Goal: Information Seeking & Learning: Learn about a topic

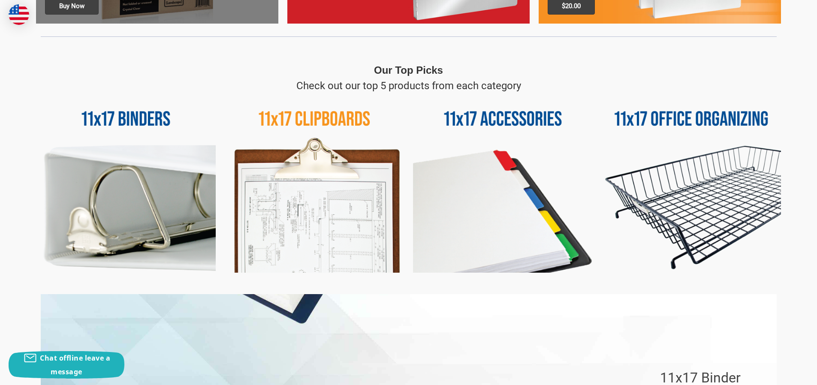
scroll to position [367, 0]
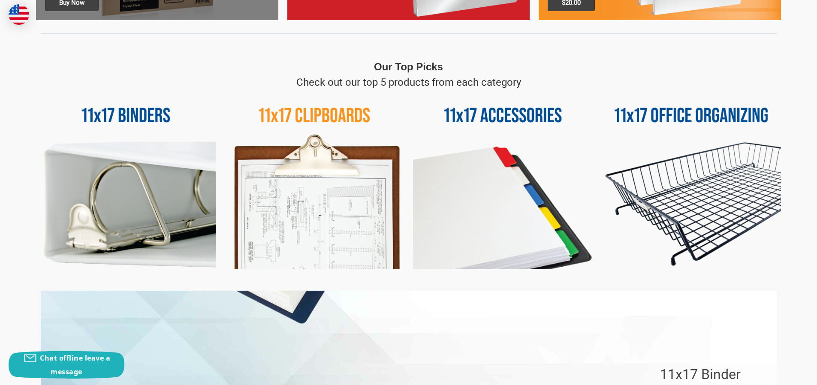
click at [675, 209] on img at bounding box center [692, 180] width 180 height 180
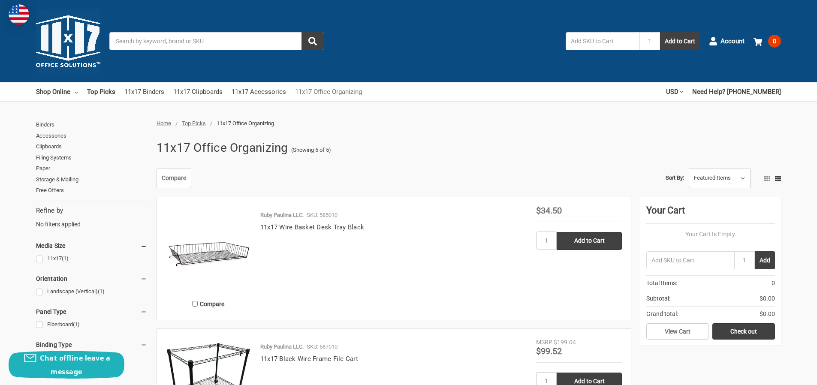
scroll to position [3, 0]
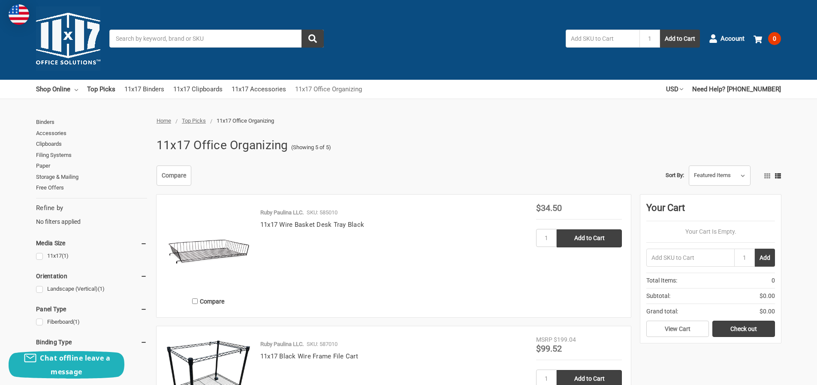
click at [338, 94] on link "11x17 Office Organizing" at bounding box center [328, 89] width 67 height 19
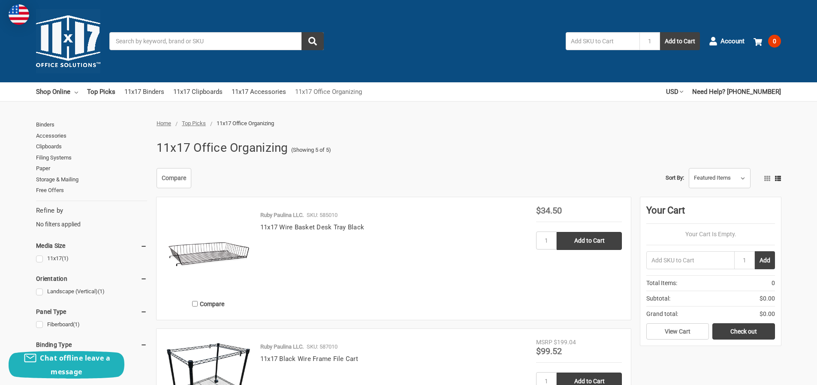
scroll to position [1, 0]
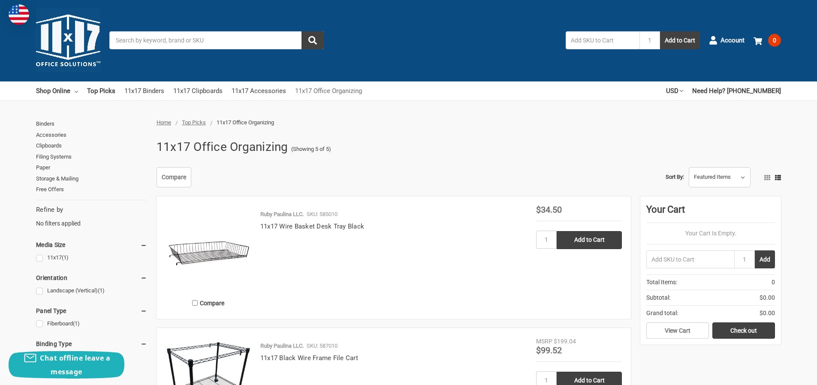
click at [335, 90] on link "11x17 Office Organizing" at bounding box center [328, 91] width 67 height 19
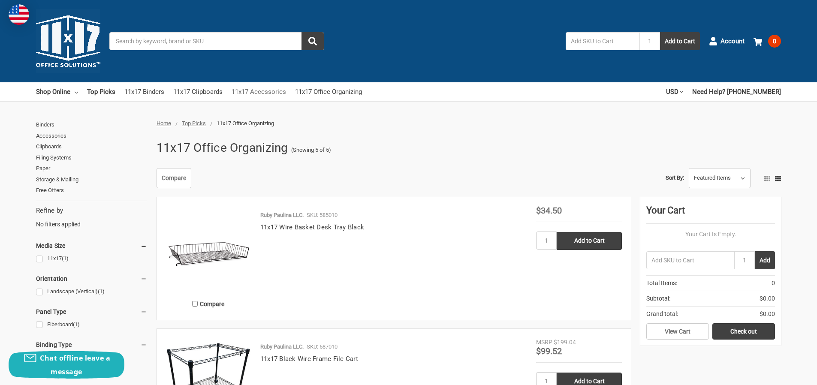
click at [280, 92] on link "11x17 Accessories" at bounding box center [259, 91] width 54 height 19
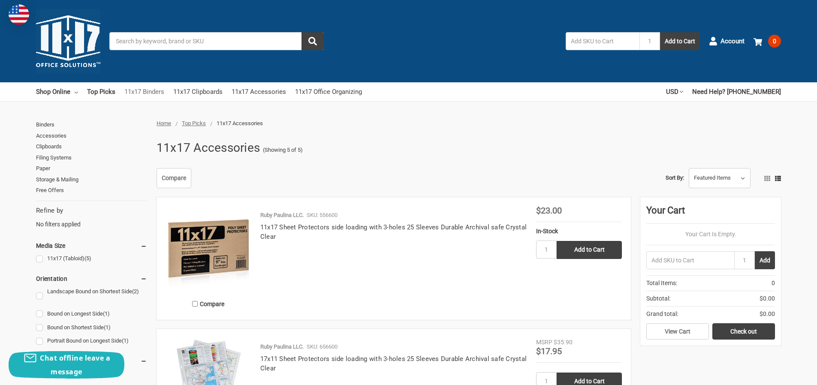
click at [151, 92] on link "11x17 Binders" at bounding box center [144, 91] width 40 height 19
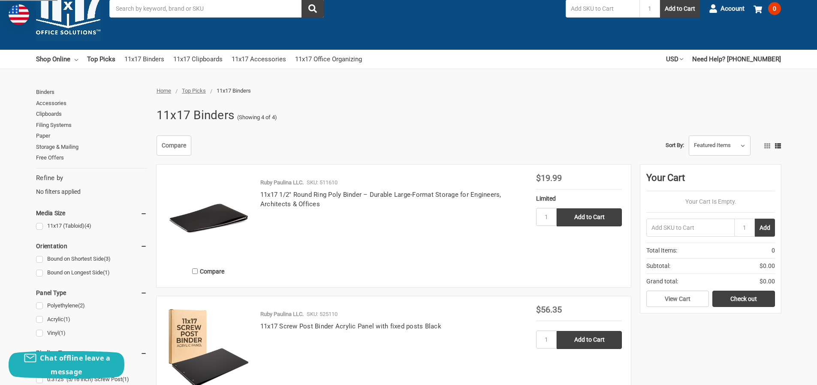
scroll to position [33, 0]
click at [101, 60] on link "Top Picks" at bounding box center [101, 59] width 28 height 19
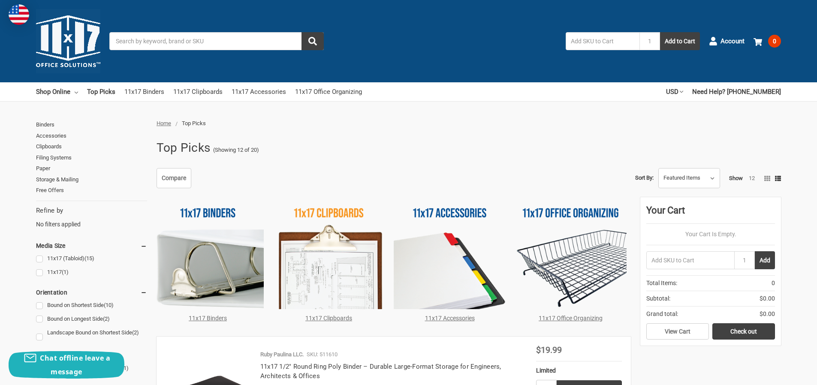
click at [335, 293] on img at bounding box center [329, 253] width 112 height 112
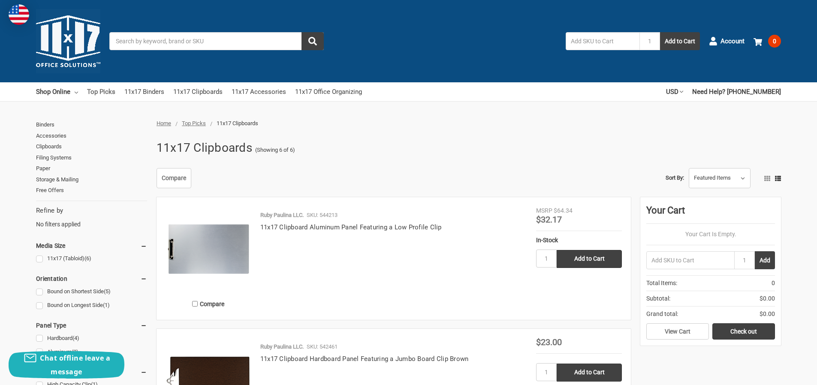
click at [94, 88] on link "Top Picks" at bounding box center [101, 91] width 28 height 19
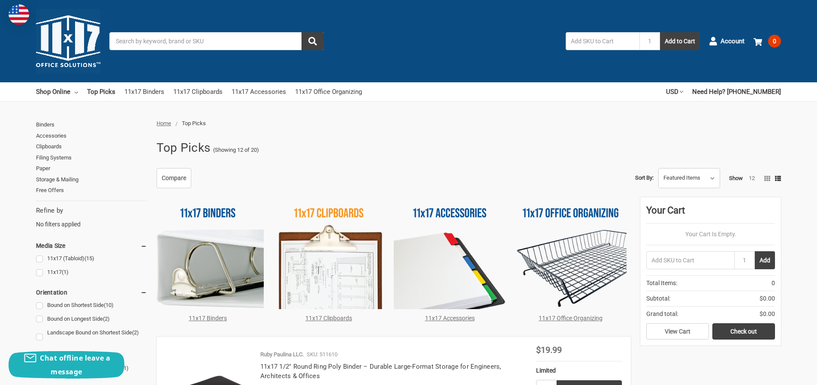
click at [429, 251] on img at bounding box center [450, 253] width 112 height 112
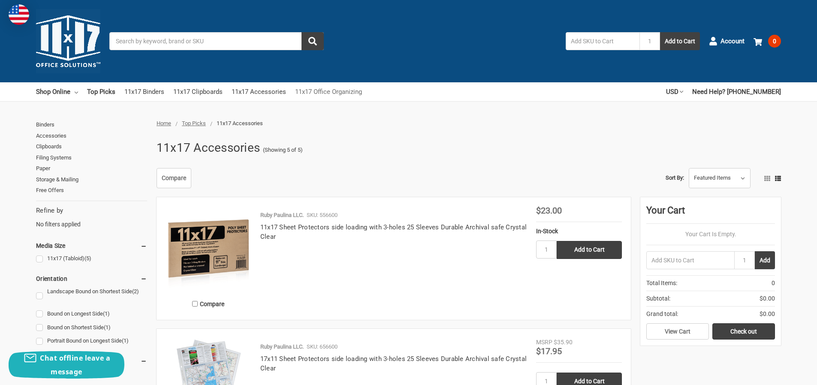
click at [328, 89] on link "11x17 Office Organizing" at bounding box center [328, 91] width 67 height 19
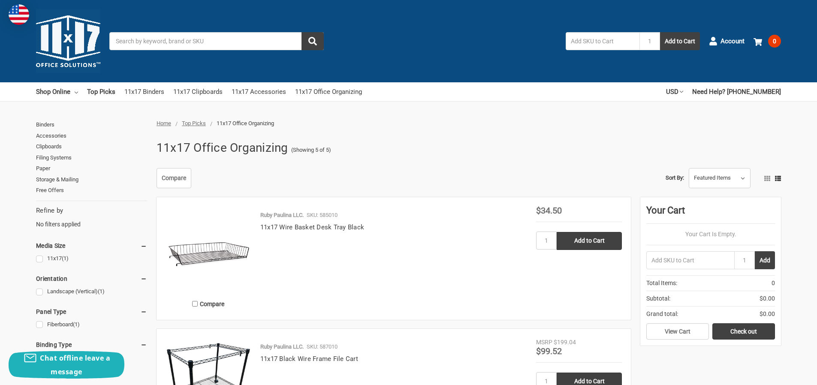
click at [208, 253] on img at bounding box center [209, 249] width 86 height 86
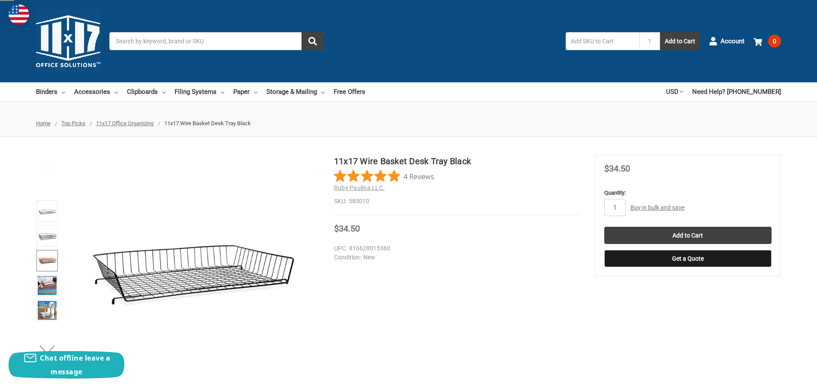
click at [50, 263] on img at bounding box center [47, 260] width 19 height 19
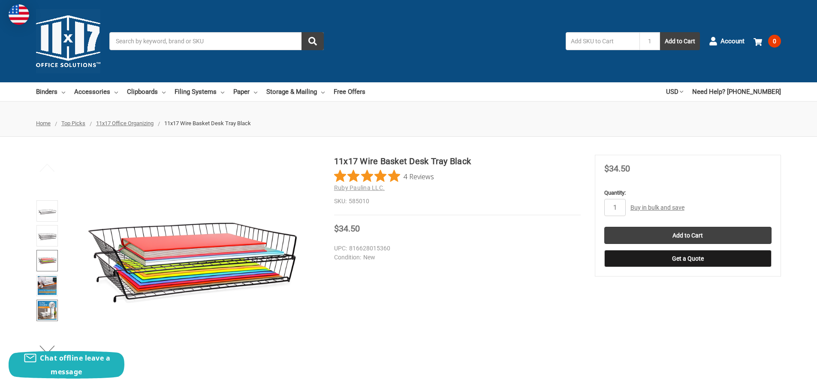
click at [51, 318] on img at bounding box center [47, 310] width 19 height 19
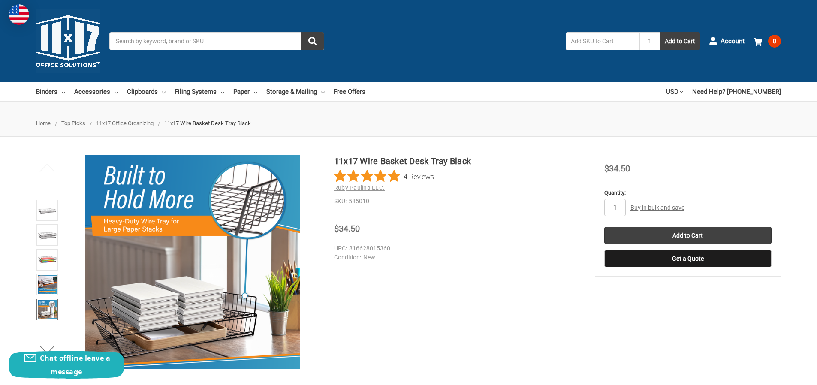
click at [41, 311] on img at bounding box center [47, 309] width 19 height 19
click at [48, 289] on img at bounding box center [47, 284] width 19 height 19
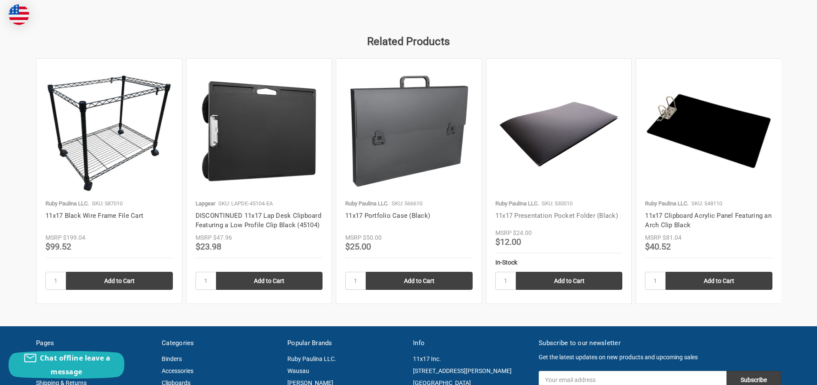
scroll to position [1192, 0]
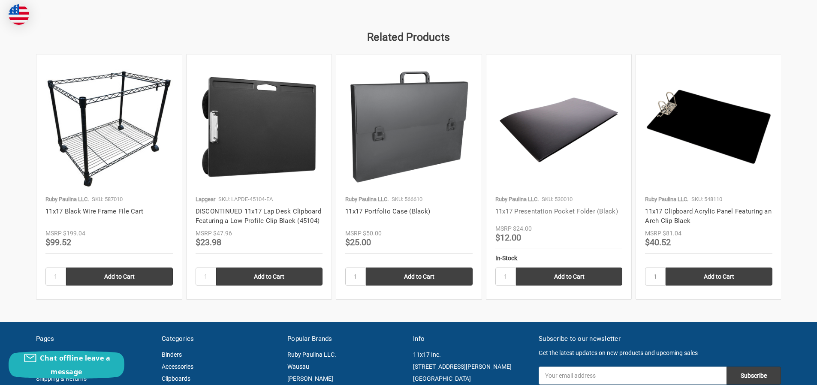
click at [550, 219] on article "Ruby Paulina LLC. SKU: 530010 11x17 Presentation Pocket Folder (Black) MSRP $24…" at bounding box center [559, 176] width 145 height 245
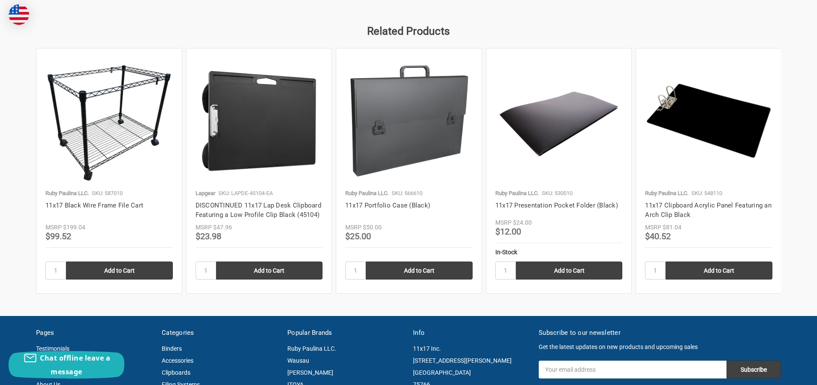
scroll to position [1199, 0]
click at [531, 145] on img at bounding box center [559, 120] width 127 height 127
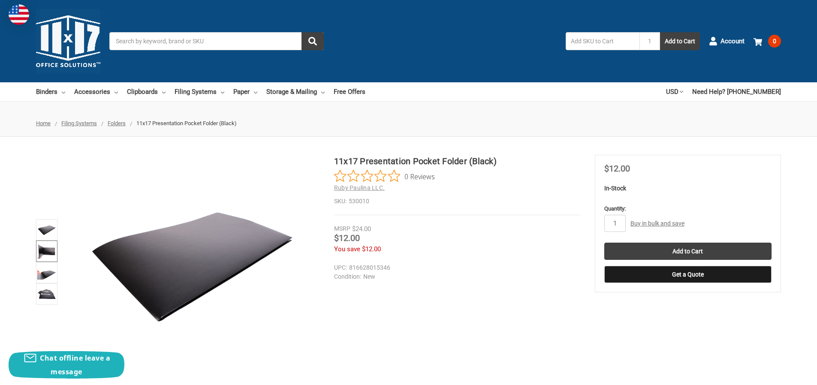
click at [41, 254] on img at bounding box center [46, 251] width 19 height 19
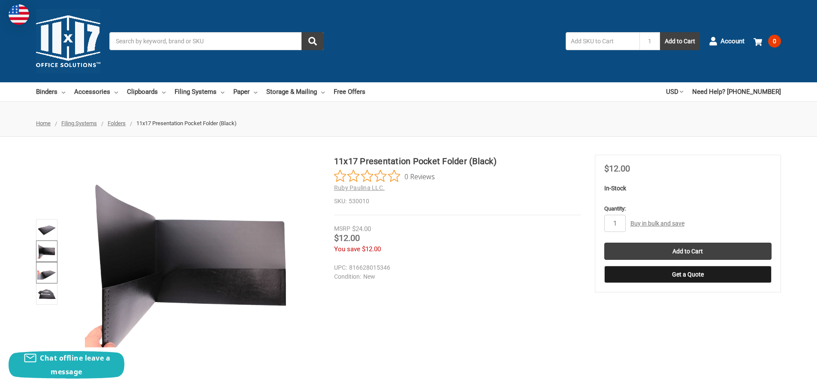
click at [45, 276] on img at bounding box center [46, 272] width 19 height 19
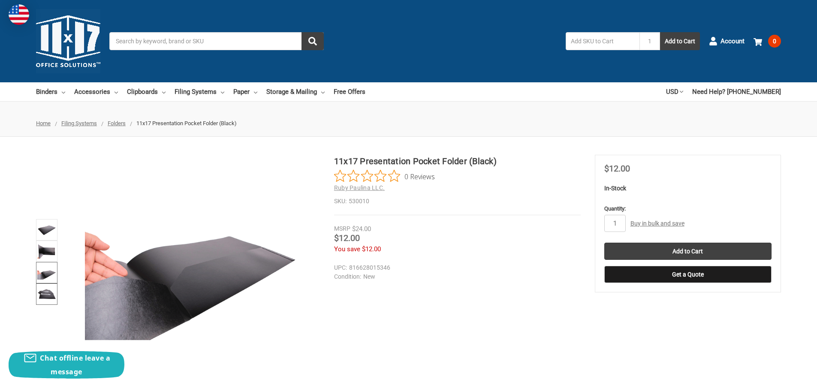
click at [42, 303] on img at bounding box center [46, 294] width 19 height 19
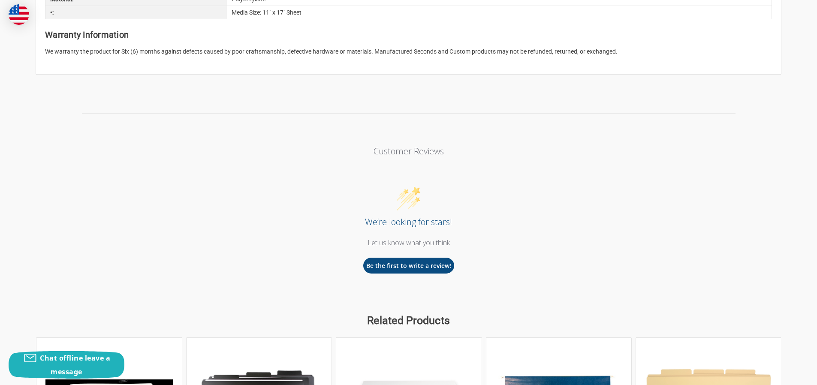
scroll to position [664, 0]
